Goal: Task Accomplishment & Management: Complete application form

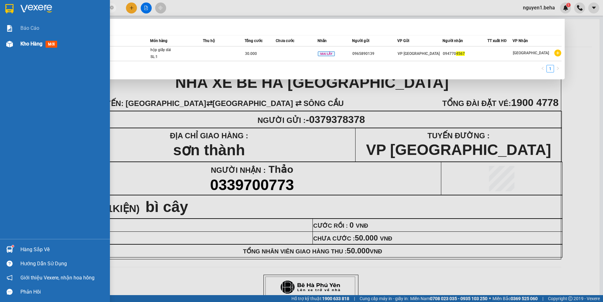
click at [15, 46] on div "Kho hàng mới" at bounding box center [55, 44] width 110 height 16
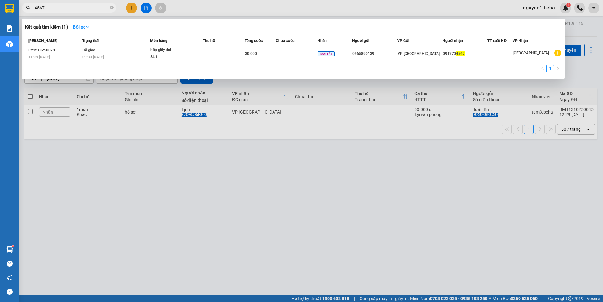
click at [536, 115] on div at bounding box center [301, 151] width 603 height 302
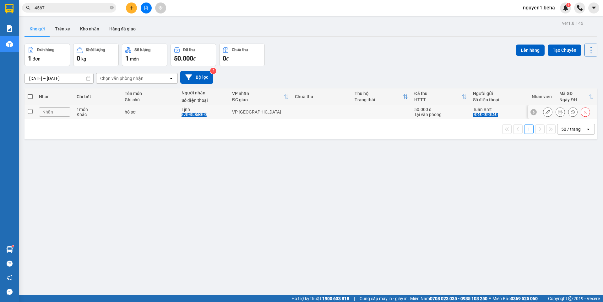
drag, startPoint x: 547, startPoint y: 114, endPoint x: 553, endPoint y: 116, distance: 6.9
click at [548, 115] on div at bounding box center [566, 111] width 47 height 9
click at [556, 115] on button at bounding box center [560, 112] width 9 height 11
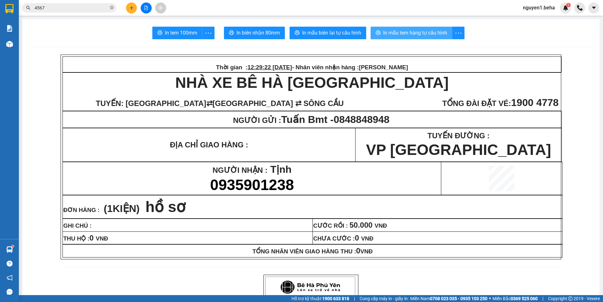
click at [400, 30] on span "In mẫu tem hàng tự cấu hình" at bounding box center [415, 33] width 64 height 8
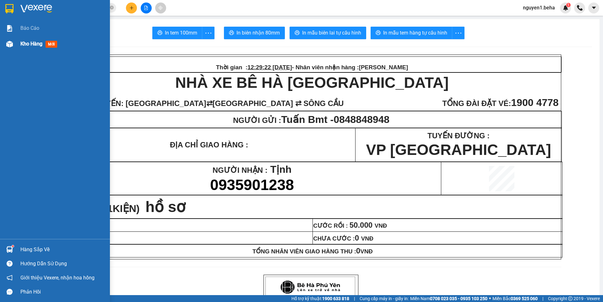
click at [10, 46] on img at bounding box center [9, 44] width 7 height 7
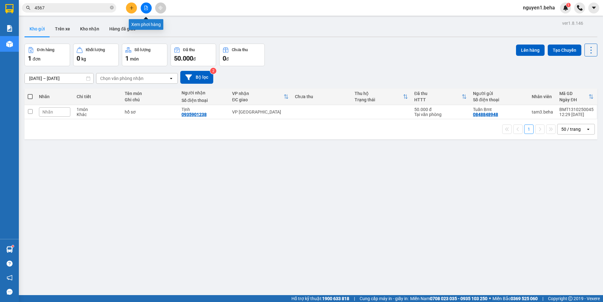
click at [147, 4] on button at bounding box center [146, 8] width 11 height 11
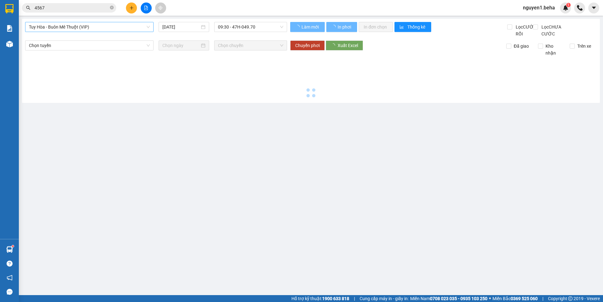
click at [97, 29] on span "Tuy Hòa - Buôn Mê Thuột (VIP)" at bounding box center [89, 26] width 121 height 9
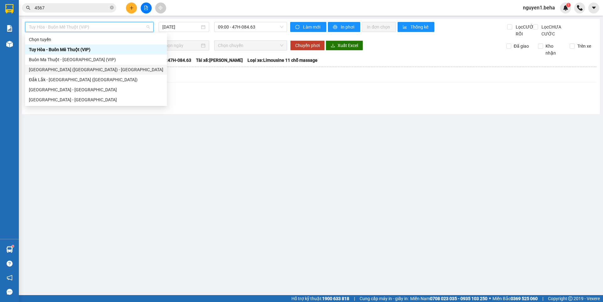
click at [63, 72] on div "[GEOGRAPHIC_DATA] ([GEOGRAPHIC_DATA]) - [GEOGRAPHIC_DATA]" at bounding box center [96, 69] width 134 height 7
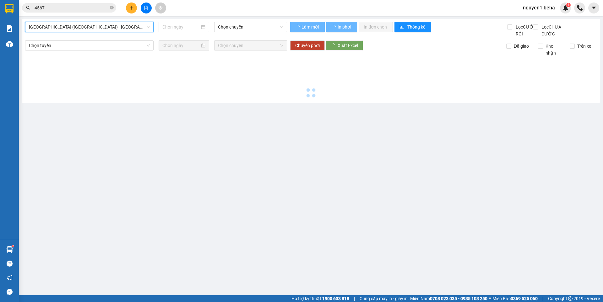
type input "[DATE]"
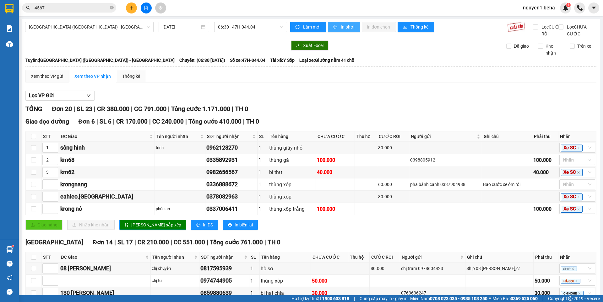
click at [341, 24] on span "In phơi" at bounding box center [348, 27] width 14 height 7
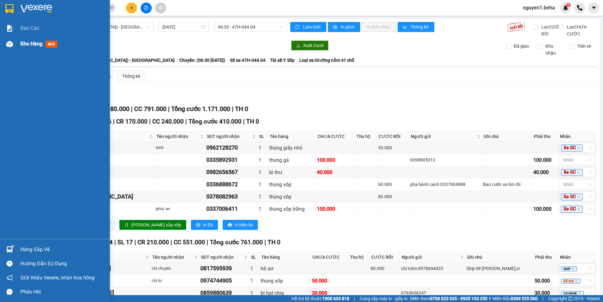
click at [8, 47] on img at bounding box center [9, 44] width 7 height 7
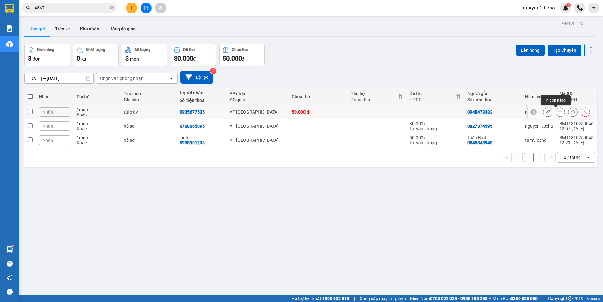
click at [558, 112] on icon at bounding box center [560, 112] width 4 height 4
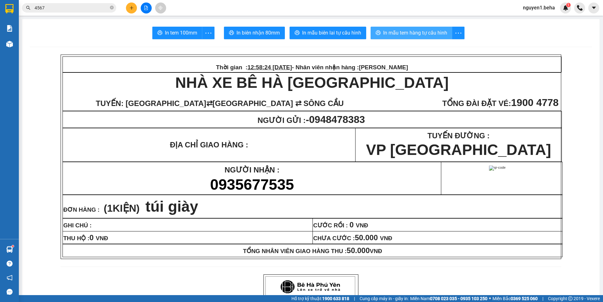
click at [435, 32] on span "In mẫu tem hàng tự cấu hình" at bounding box center [415, 33] width 64 height 8
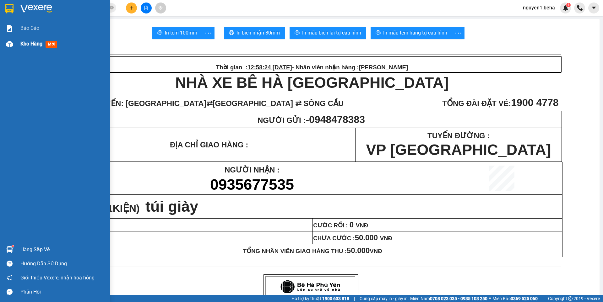
click at [11, 46] on img at bounding box center [9, 44] width 7 height 7
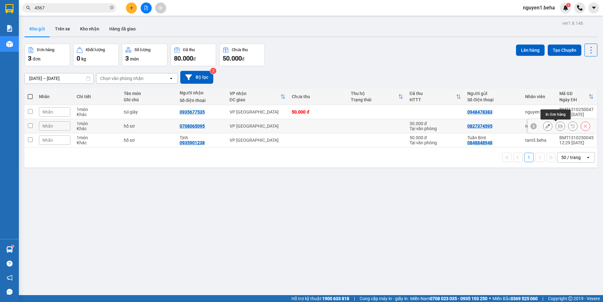
click at [558, 128] on icon at bounding box center [560, 126] width 4 height 4
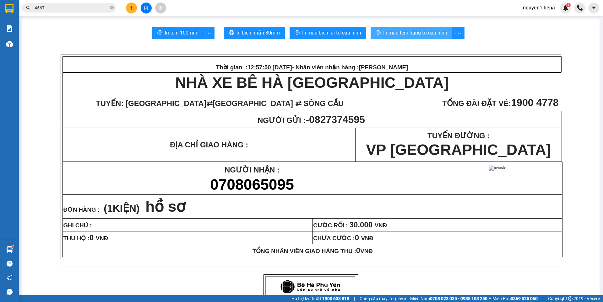
click at [429, 32] on span "In mẫu tem hàng tự cấu hình" at bounding box center [415, 33] width 64 height 8
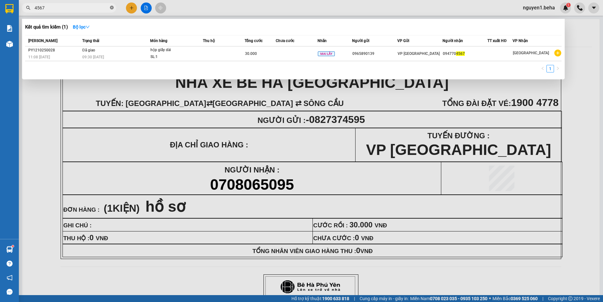
click at [112, 7] on icon "close-circle" at bounding box center [112, 8] width 4 height 4
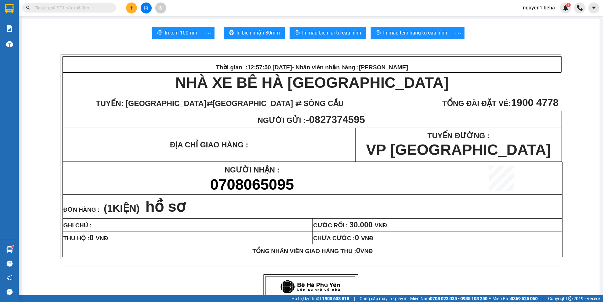
click at [103, 7] on input "text" at bounding box center [72, 7] width 74 height 7
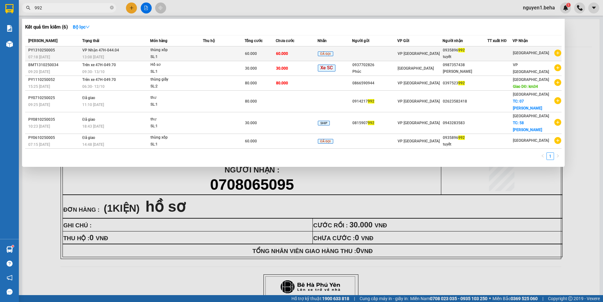
type input "992"
click at [213, 52] on td at bounding box center [224, 53] width 42 height 15
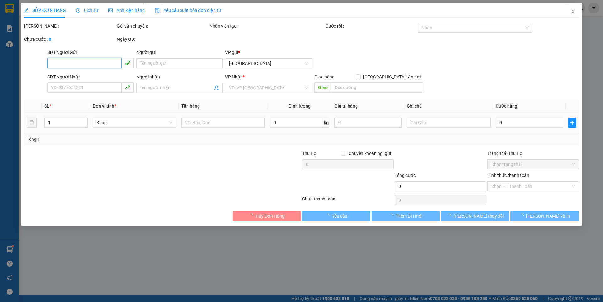
type input "0935896992"
type input "tuyết"
type input "60.000"
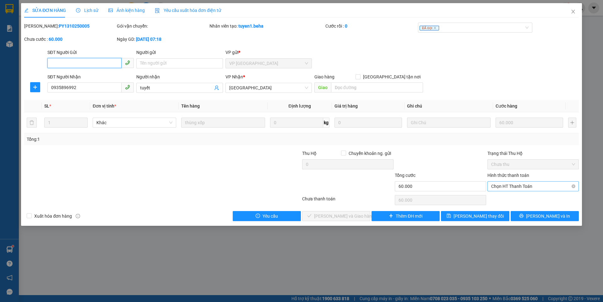
click at [509, 185] on span "Chọn HT Thanh Toán" at bounding box center [533, 186] width 84 height 9
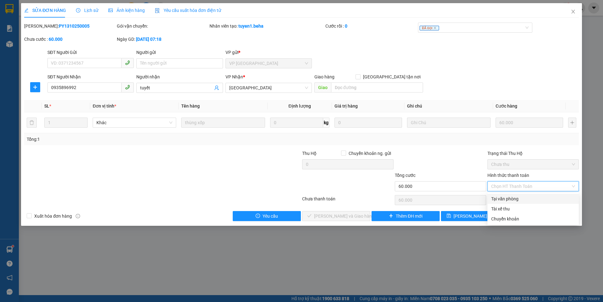
click at [506, 198] on div "Tại văn phòng" at bounding box center [533, 199] width 84 height 7
type input "0"
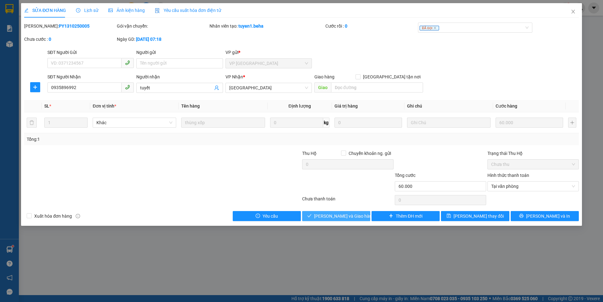
click at [335, 216] on span "[PERSON_NAME] và Giao hàng" at bounding box center [344, 216] width 60 height 7
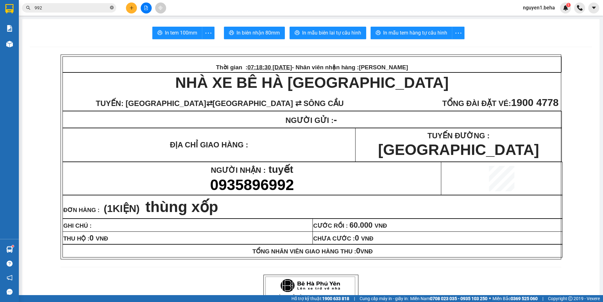
click at [112, 8] on icon "close-circle" at bounding box center [112, 8] width 4 height 4
click at [101, 9] on input "text" at bounding box center [72, 7] width 74 height 7
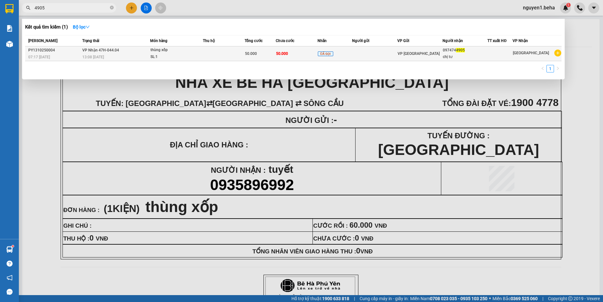
type input "4905"
click at [182, 54] on div "SL: 1" at bounding box center [173, 57] width 47 height 7
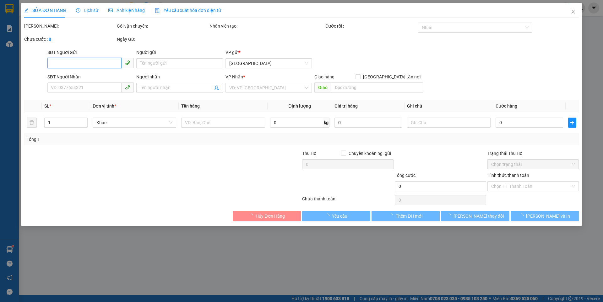
type input "0974744905"
type input "chị tư"
type input "50.000"
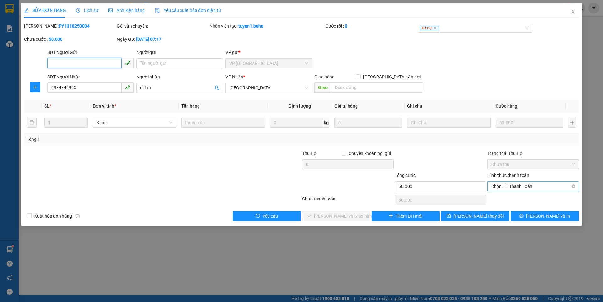
click at [525, 187] on span "Chọn HT Thanh Toán" at bounding box center [533, 186] width 84 height 9
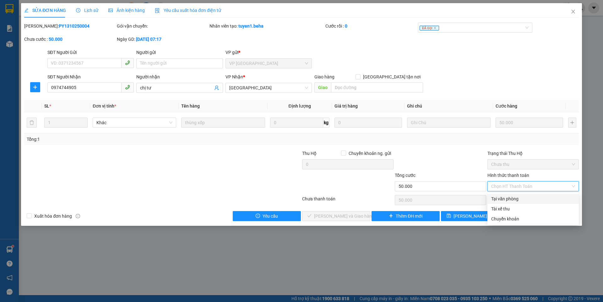
click at [506, 199] on div "Tại văn phòng" at bounding box center [533, 199] width 84 height 7
type input "0"
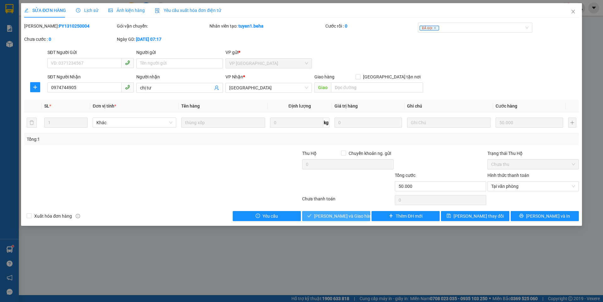
click at [338, 219] on span "[PERSON_NAME] và Giao hàng" at bounding box center [344, 216] width 60 height 7
